Goal: Find specific page/section: Find specific page/section

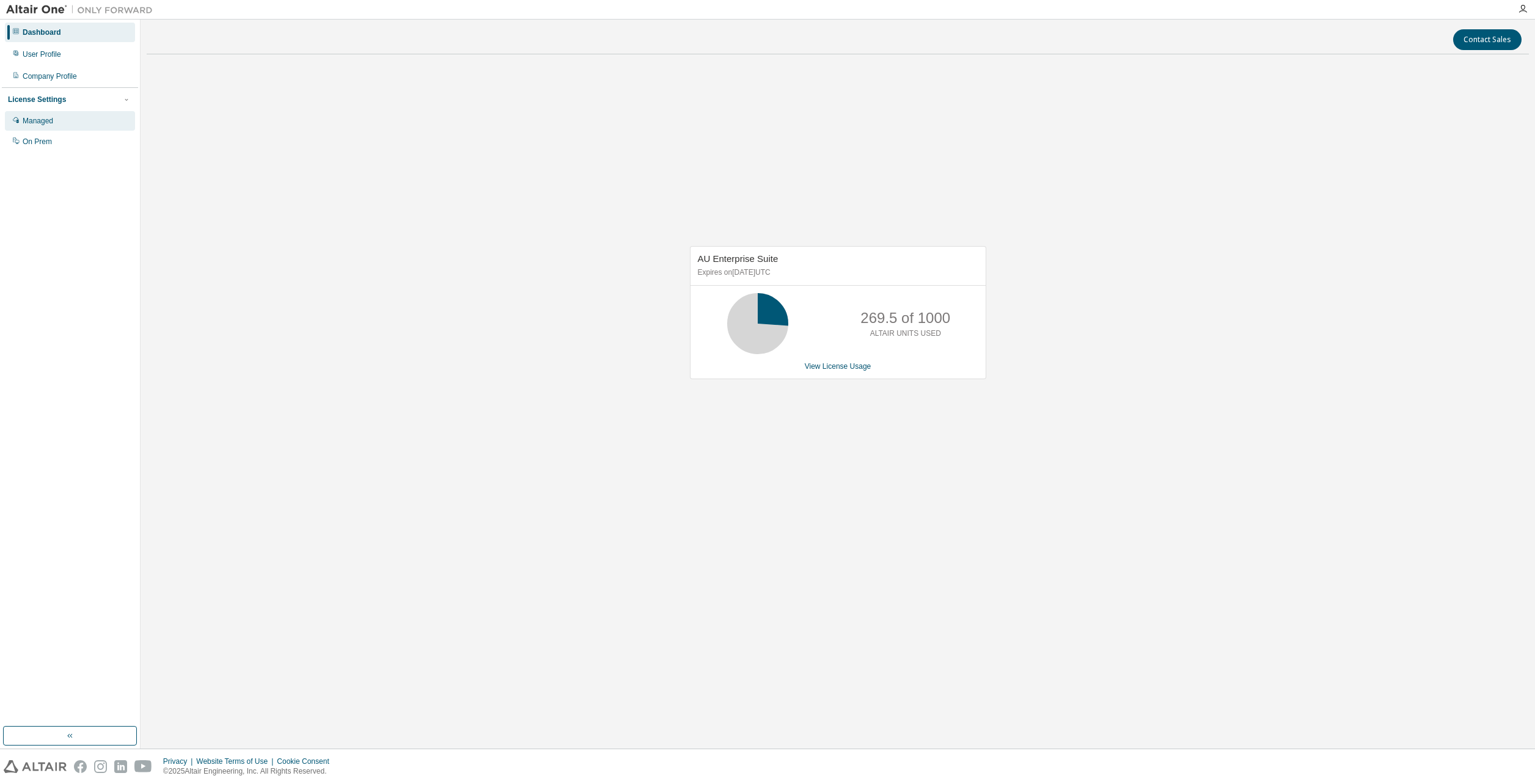
click at [81, 128] on div "Managed" at bounding box center [70, 121] width 130 height 20
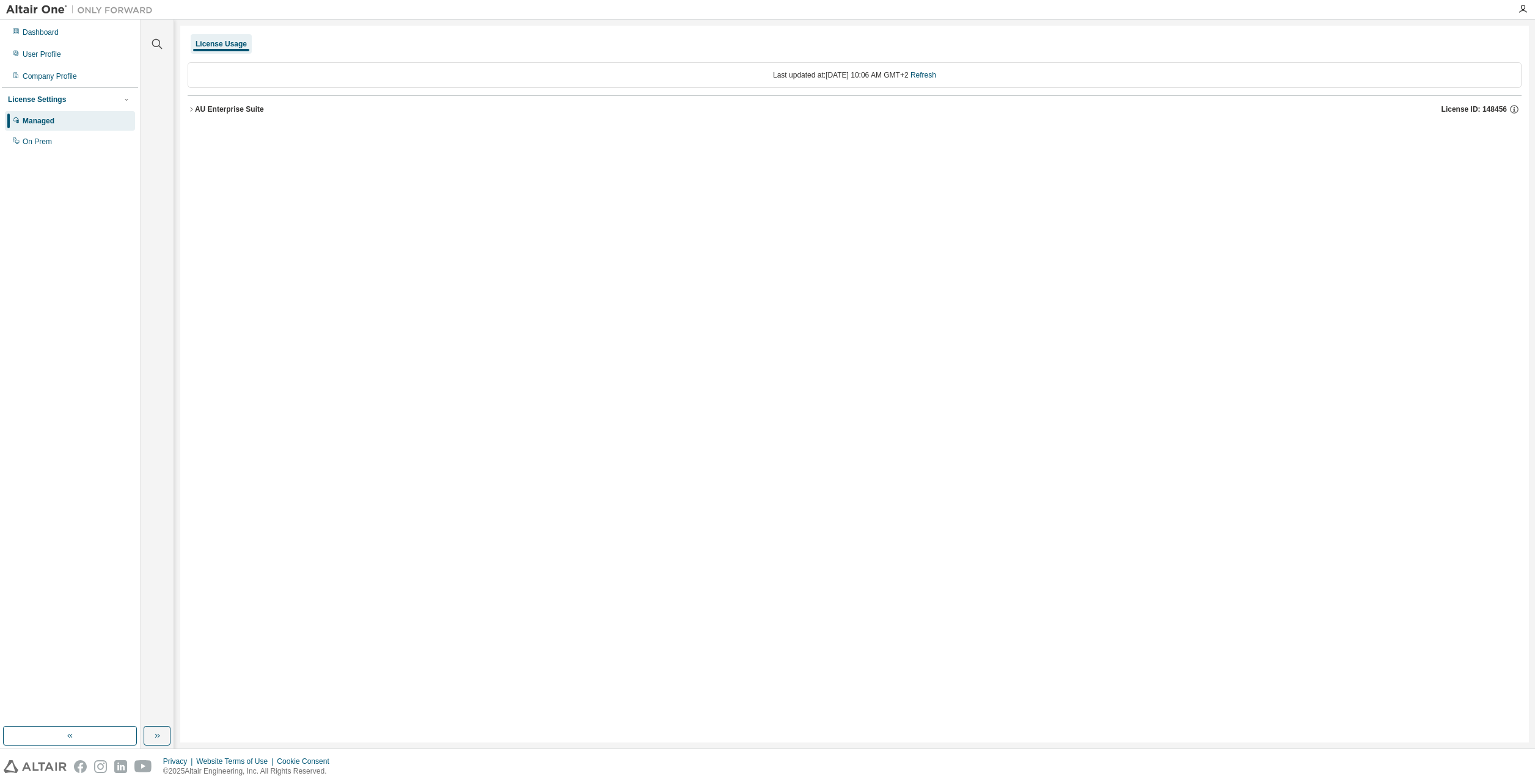
click at [226, 49] on div "License Usage" at bounding box center [221, 44] width 61 height 20
click at [50, 52] on div "User Profile" at bounding box center [42, 54] width 39 height 10
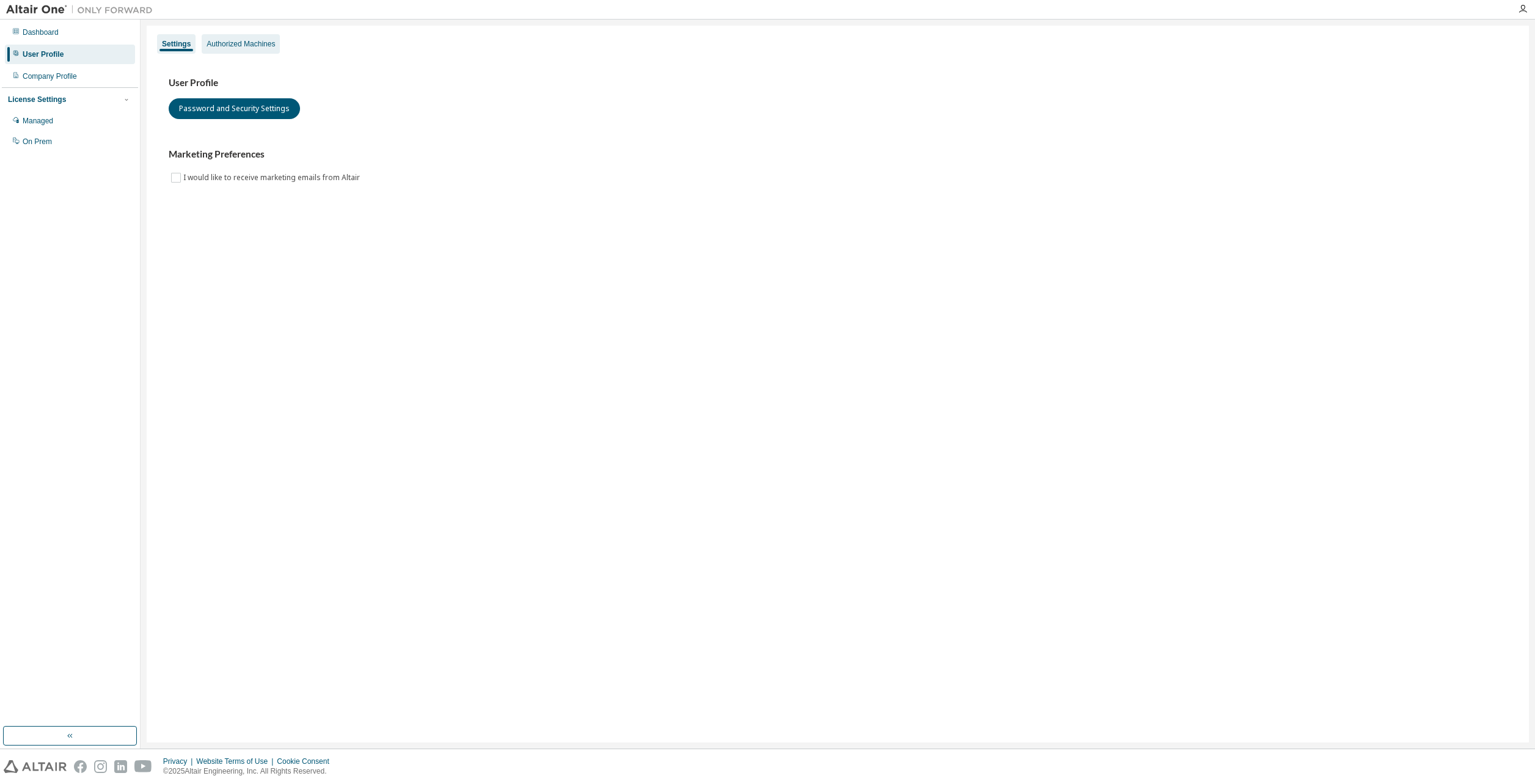
click at [237, 42] on div "Authorized Machines" at bounding box center [241, 44] width 68 height 10
